Goal: Information Seeking & Learning: Understand process/instructions

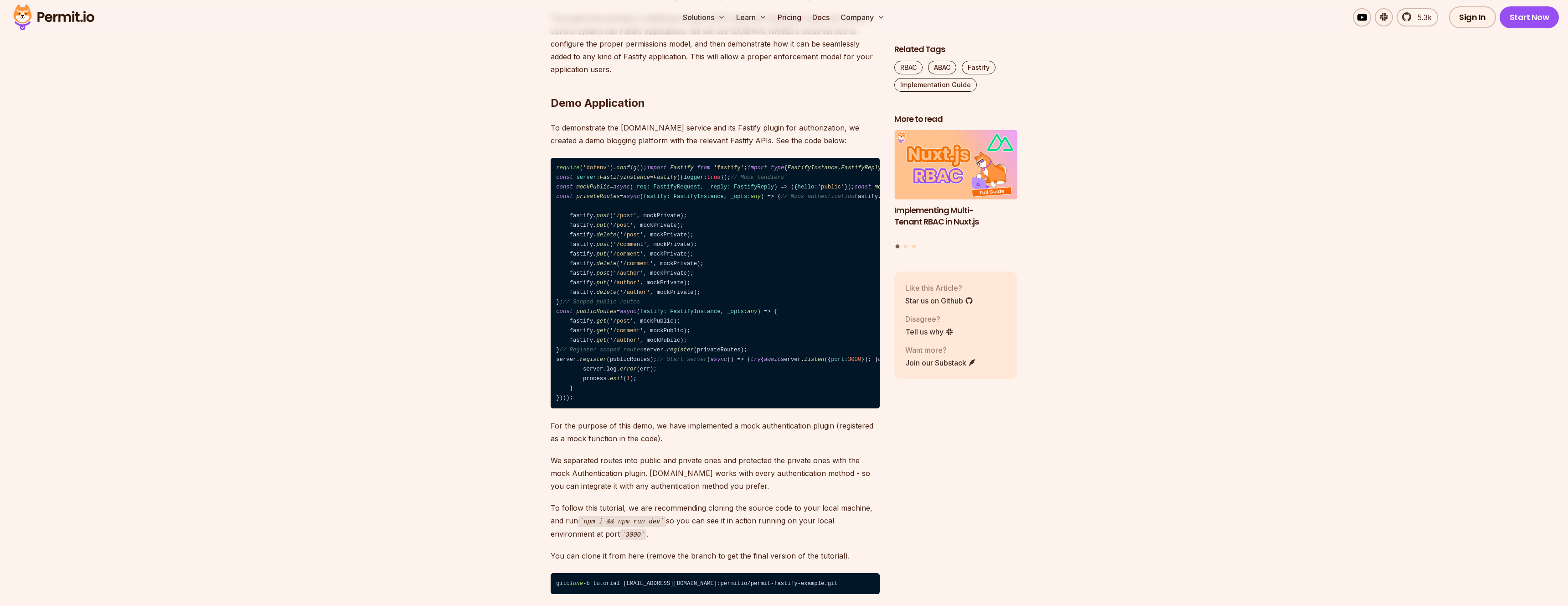
scroll to position [851, 0]
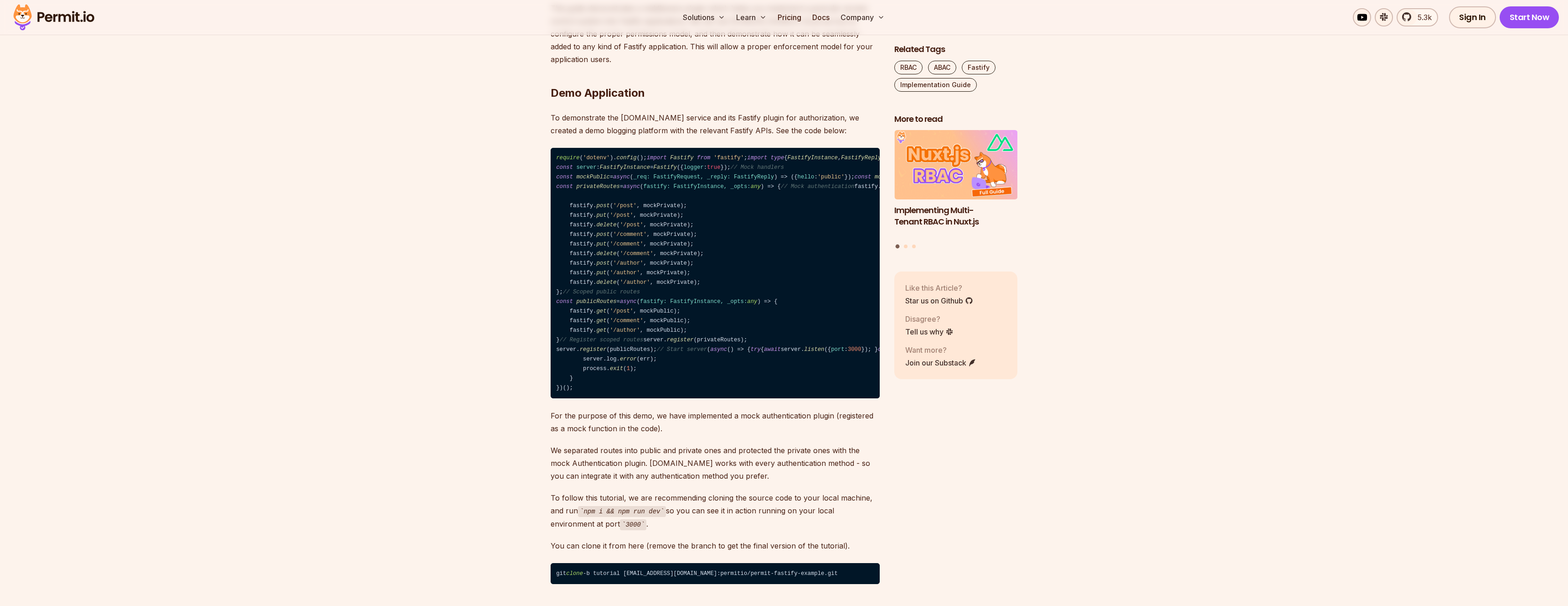
click at [1180, 180] on span "authenticate" at bounding box center [1200, 177] width 40 height 6
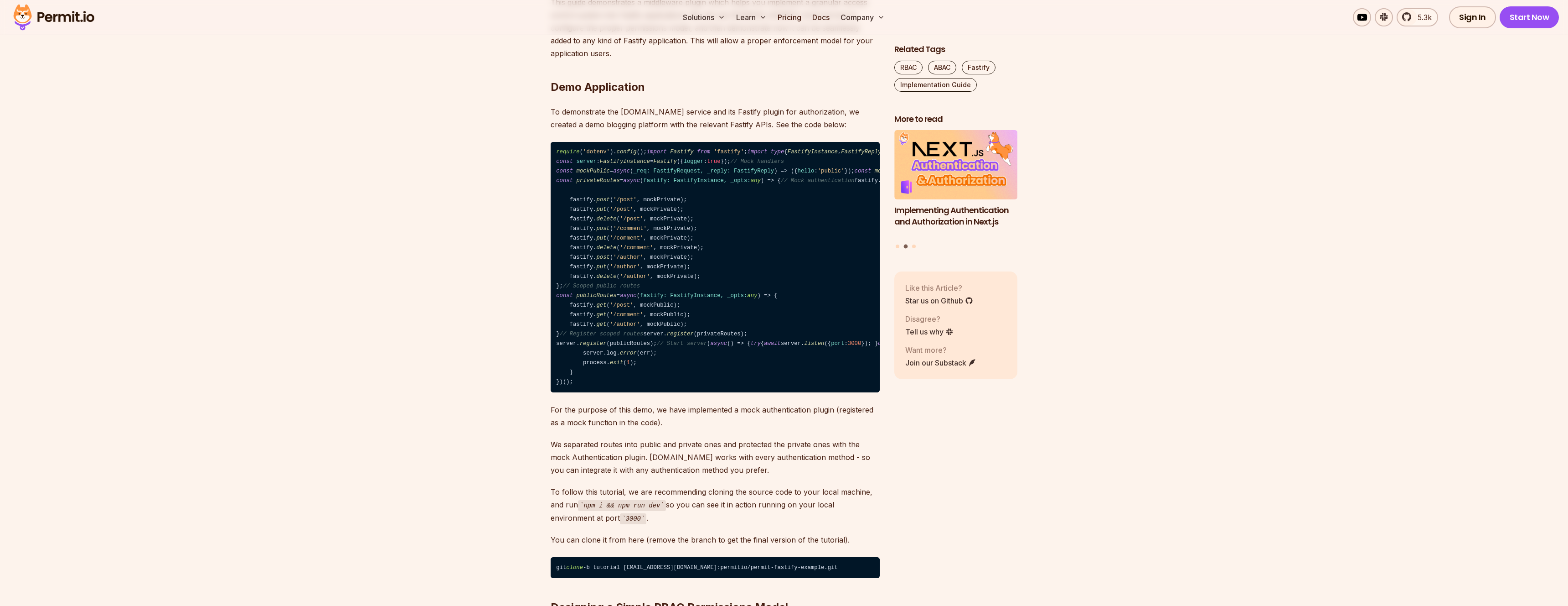
scroll to position [857, 0]
click at [645, 293] on code "require ( 'dotenv' ). config (); import Fastify from 'fastify' ; import type { …" at bounding box center [715, 266] width 329 height 251
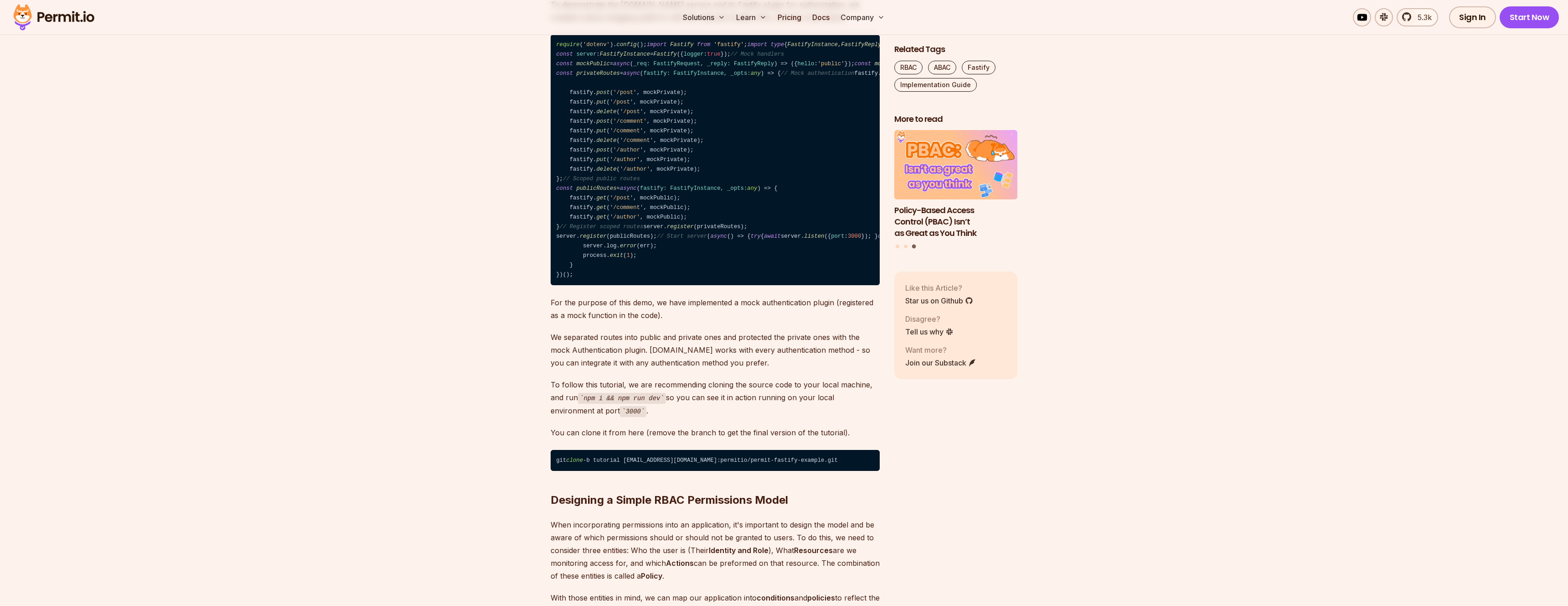
scroll to position [965, 0]
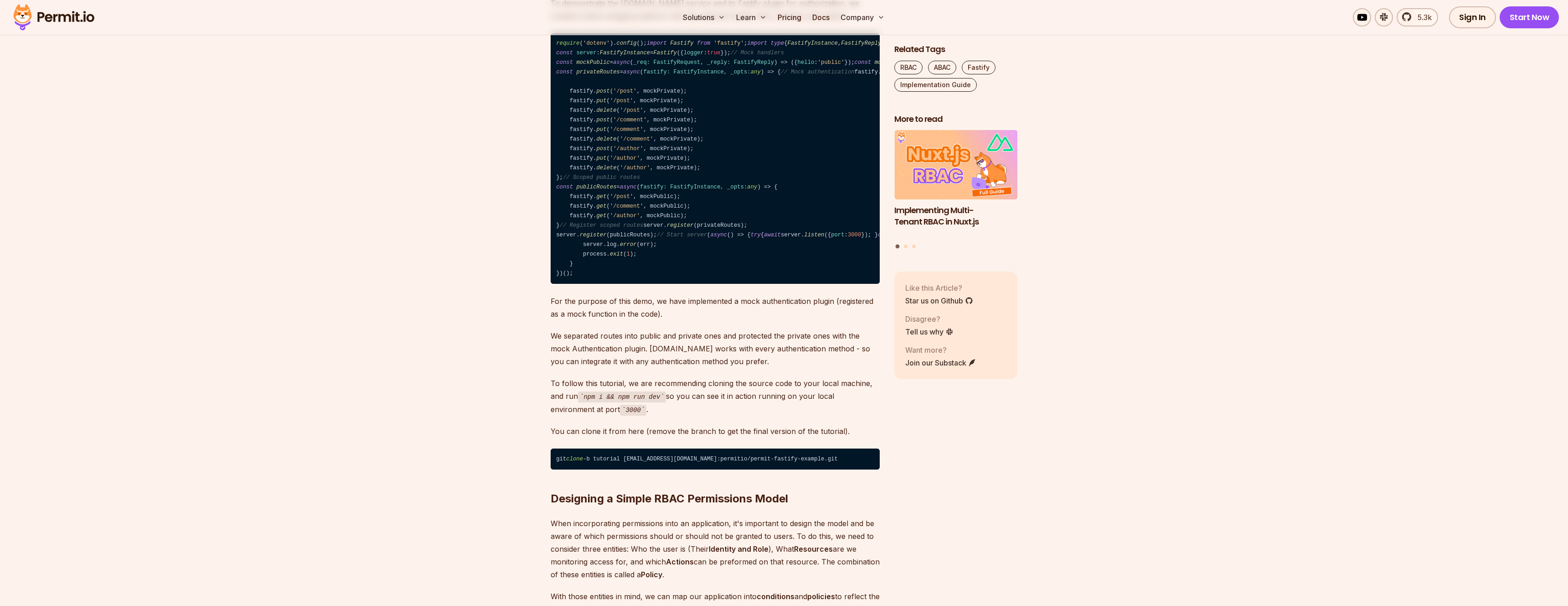
click at [1180, 65] on span "authenticate" at bounding box center [1200, 63] width 40 height 6
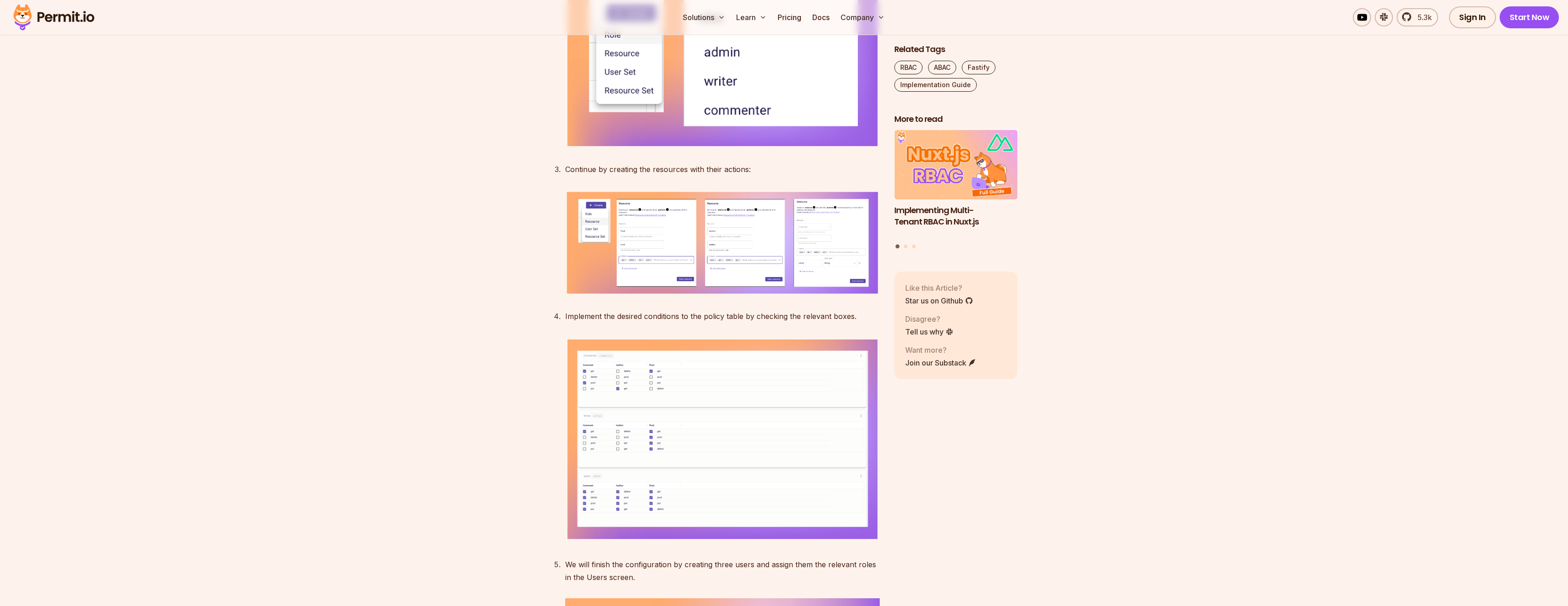
scroll to position [2598, 0]
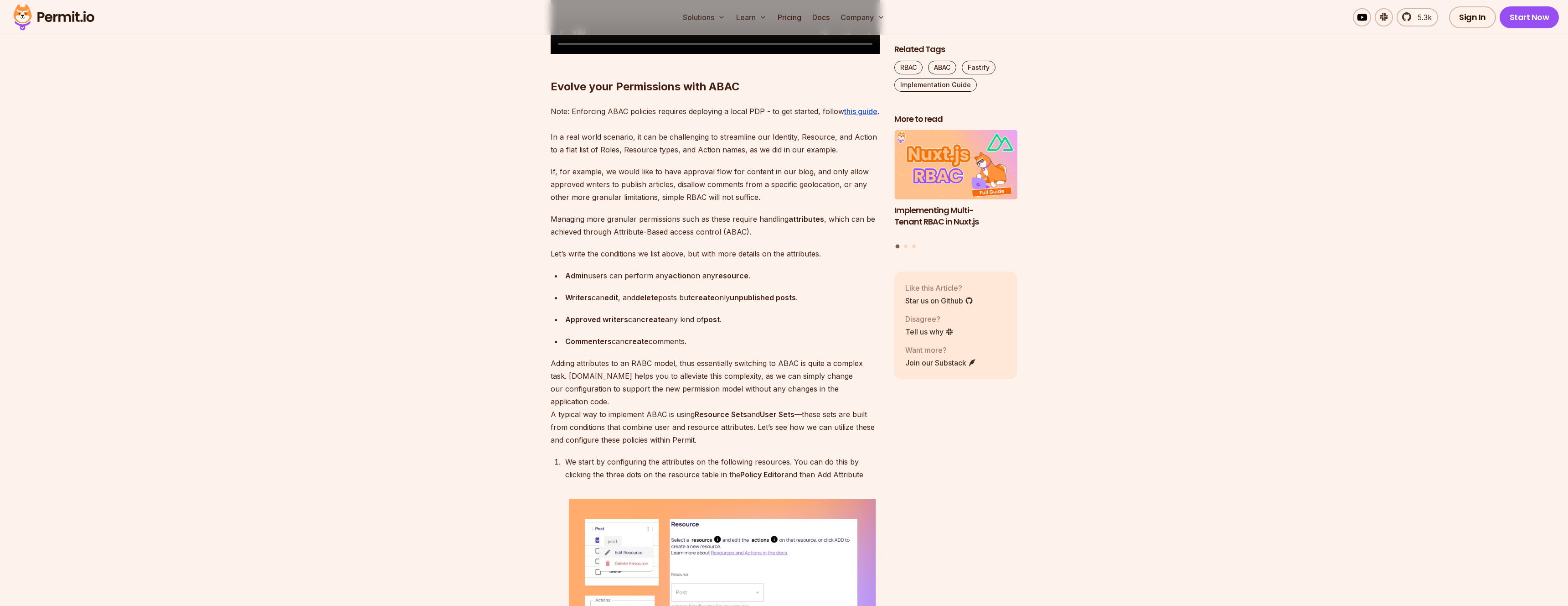
scroll to position [3442, 0]
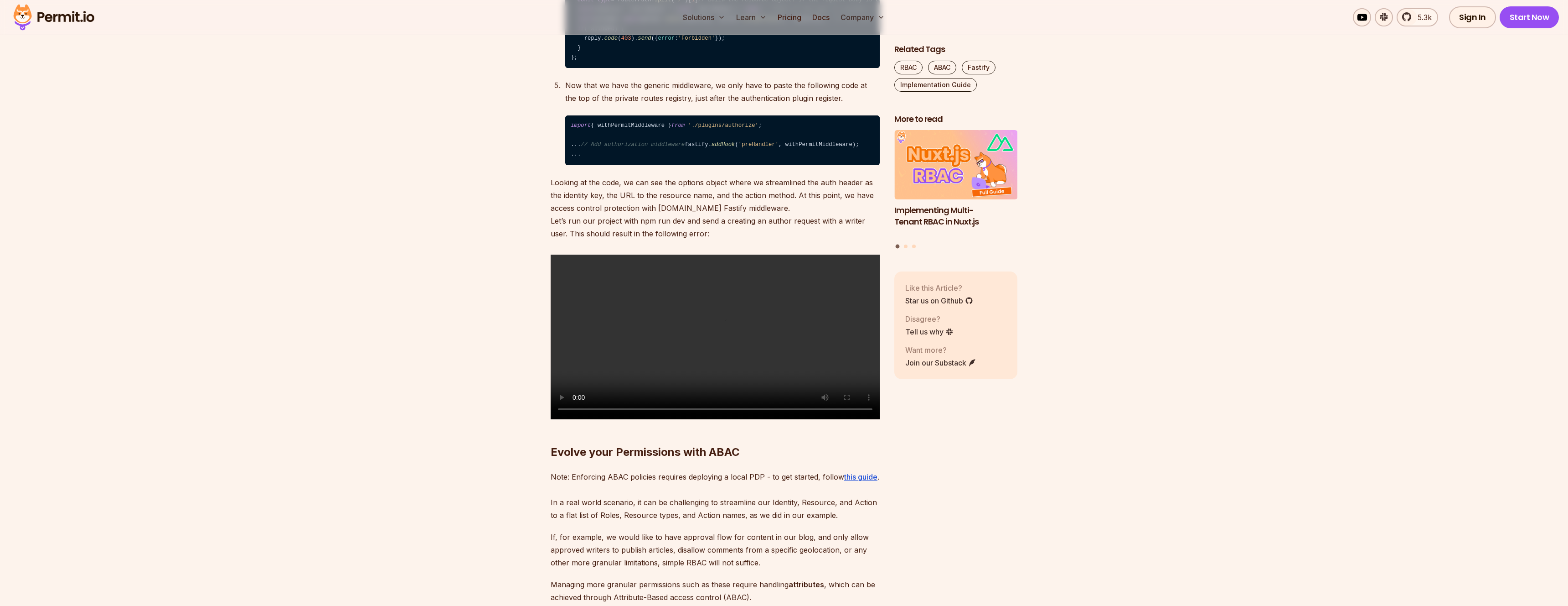
click at [524, 313] on section "Table of Contents Fastify has gained popularity among developers as a Node.js A…" at bounding box center [784, 41] width 1568 height 5888
